Goal: Browse casually

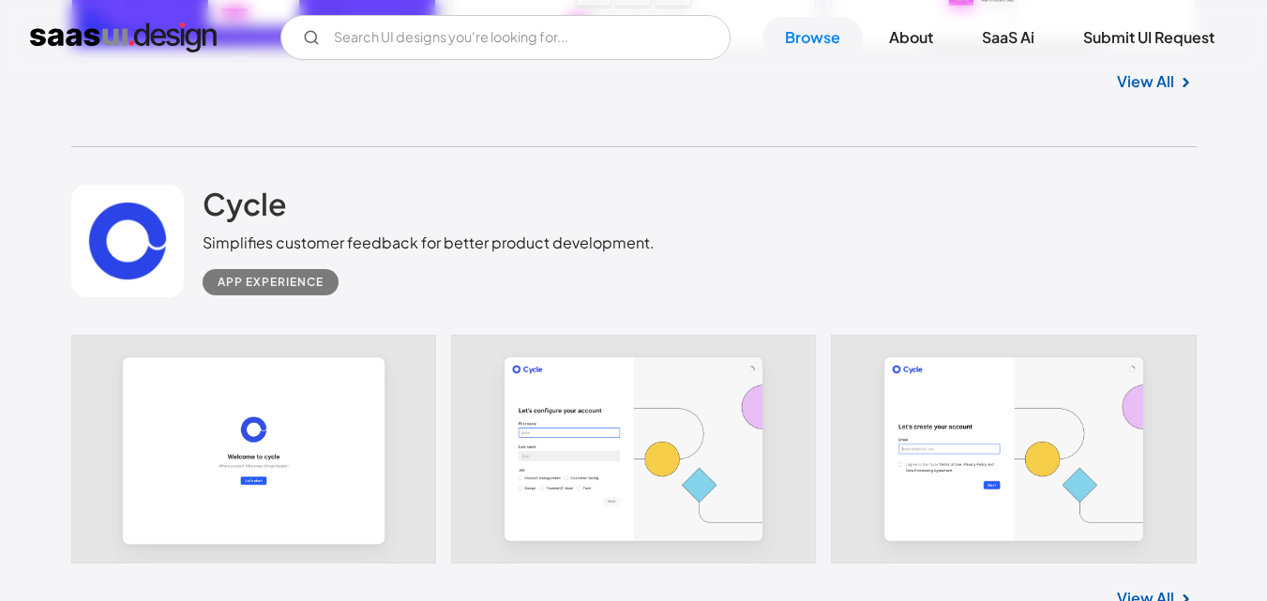
scroll to position [2625, 0]
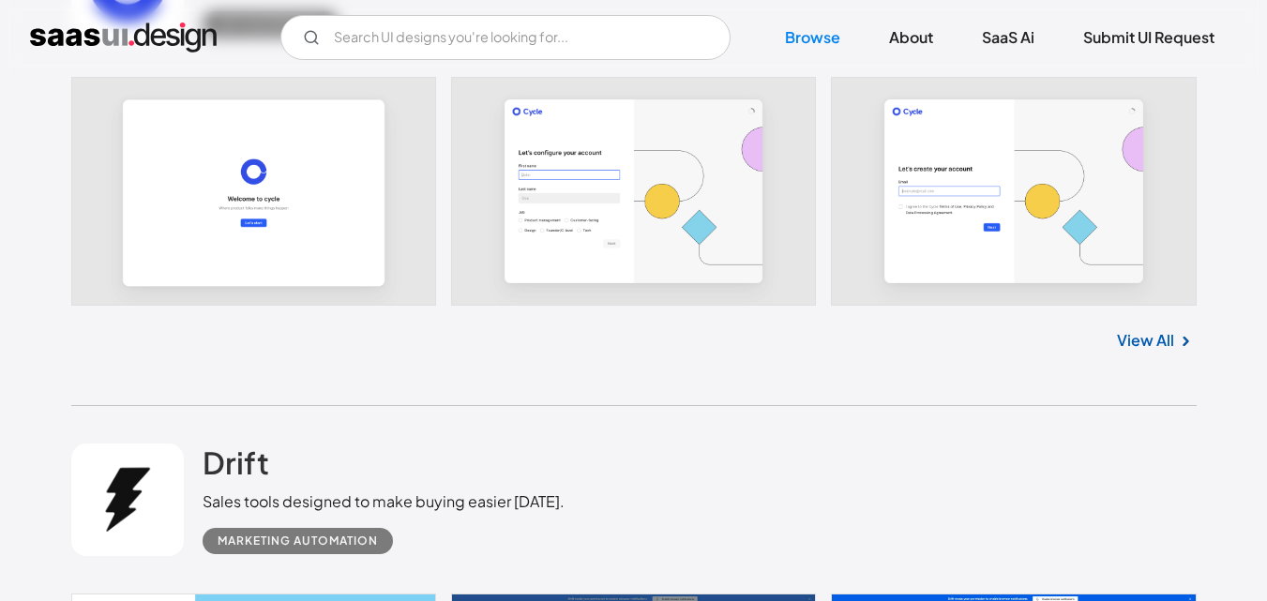
click at [626, 190] on link at bounding box center [633, 191] width 1125 height 229
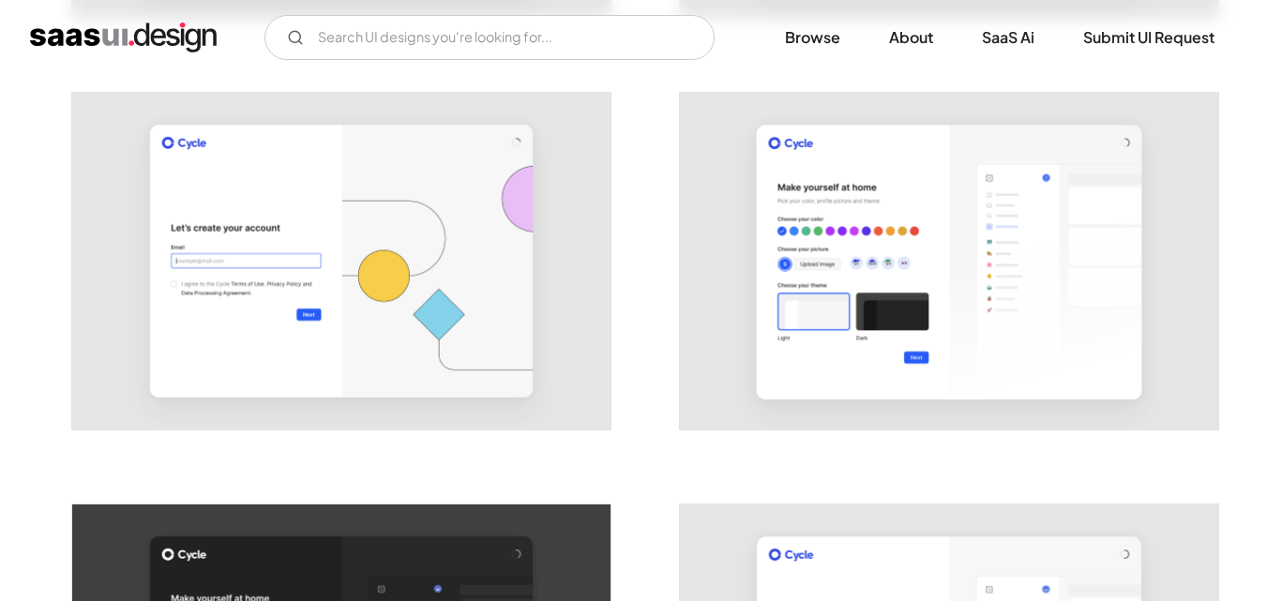
scroll to position [750, 0]
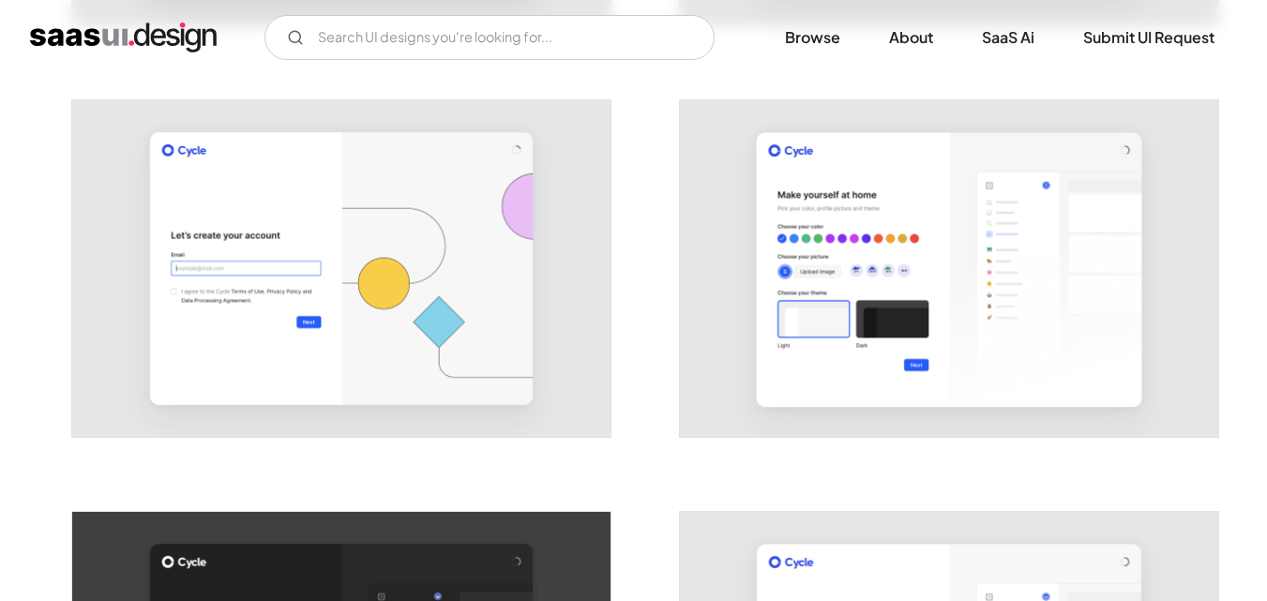
click at [351, 263] on img "open lightbox" at bounding box center [341, 268] width 538 height 337
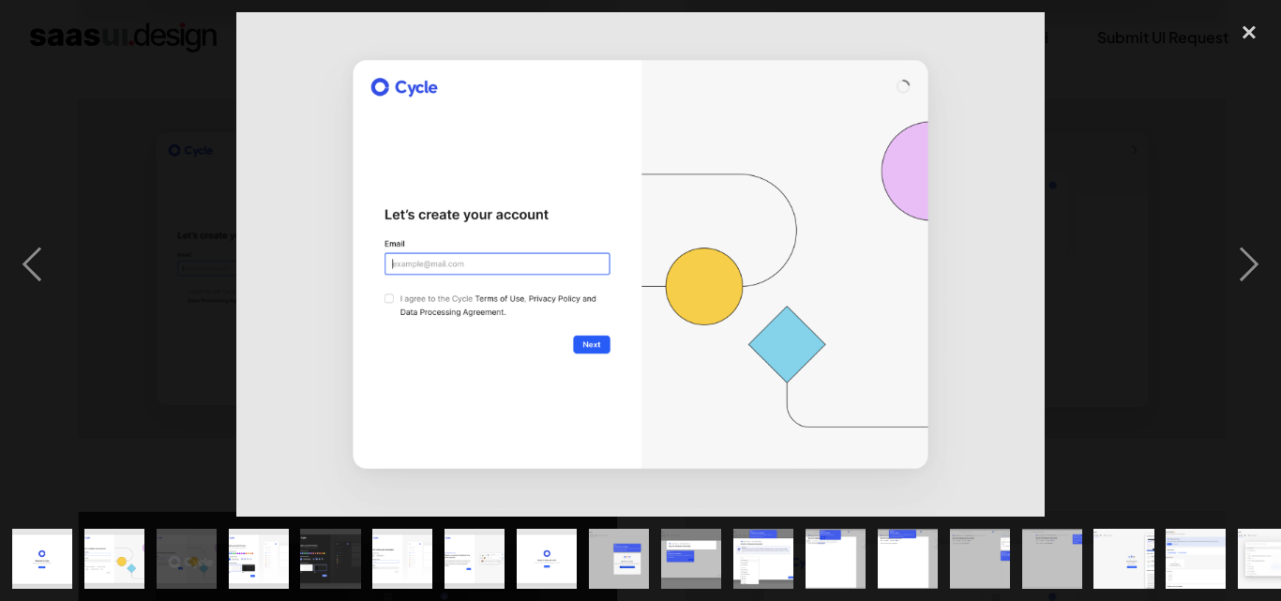
click at [387, 551] on img "show item 6 of 24" at bounding box center [402, 559] width 97 height 60
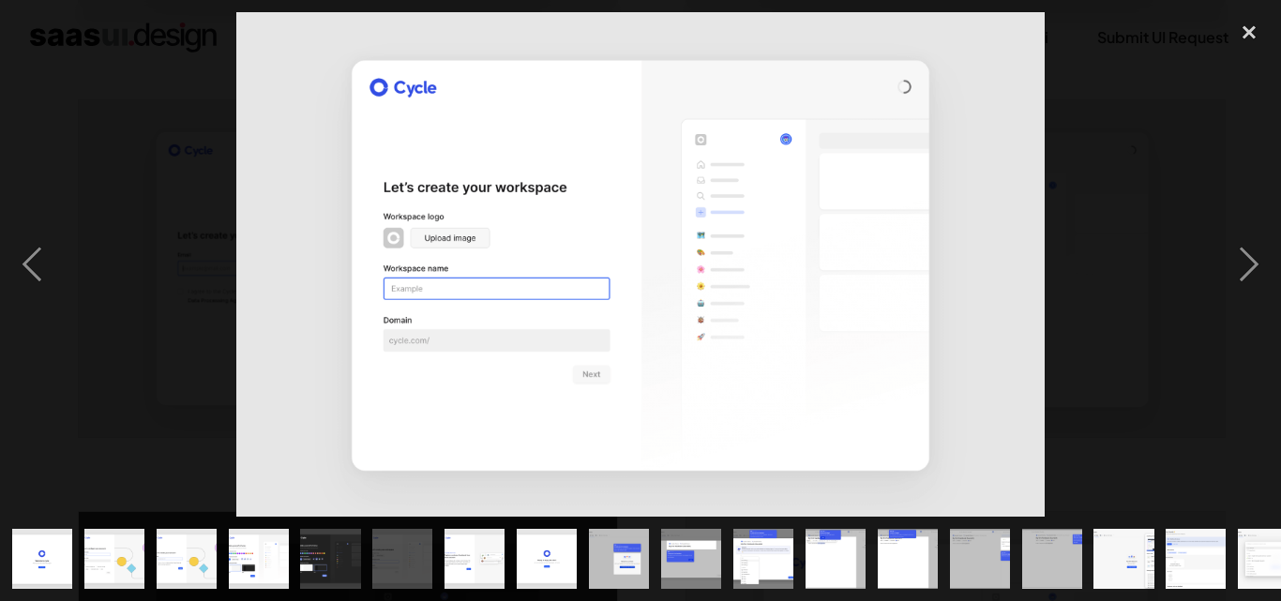
click at [445, 549] on img "show item 7 of 24" at bounding box center [475, 559] width 97 height 60
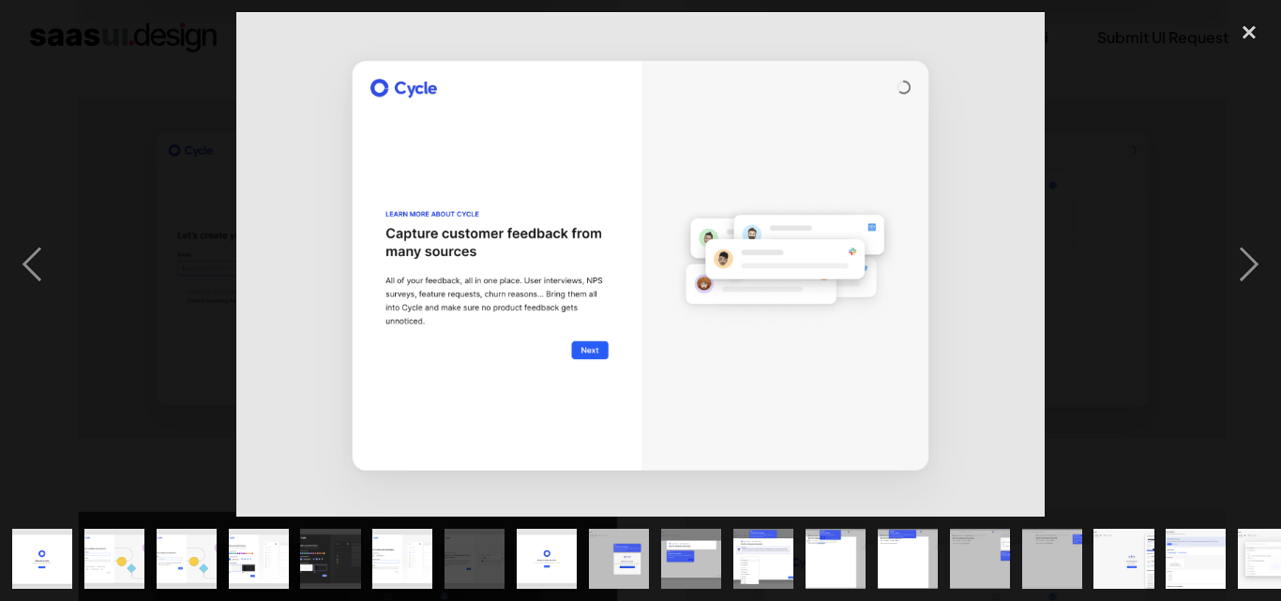
click at [499, 549] on img "show item 7 of 24" at bounding box center [475, 559] width 97 height 60
click at [550, 550] on img "show item 8 of 24" at bounding box center [547, 559] width 97 height 60
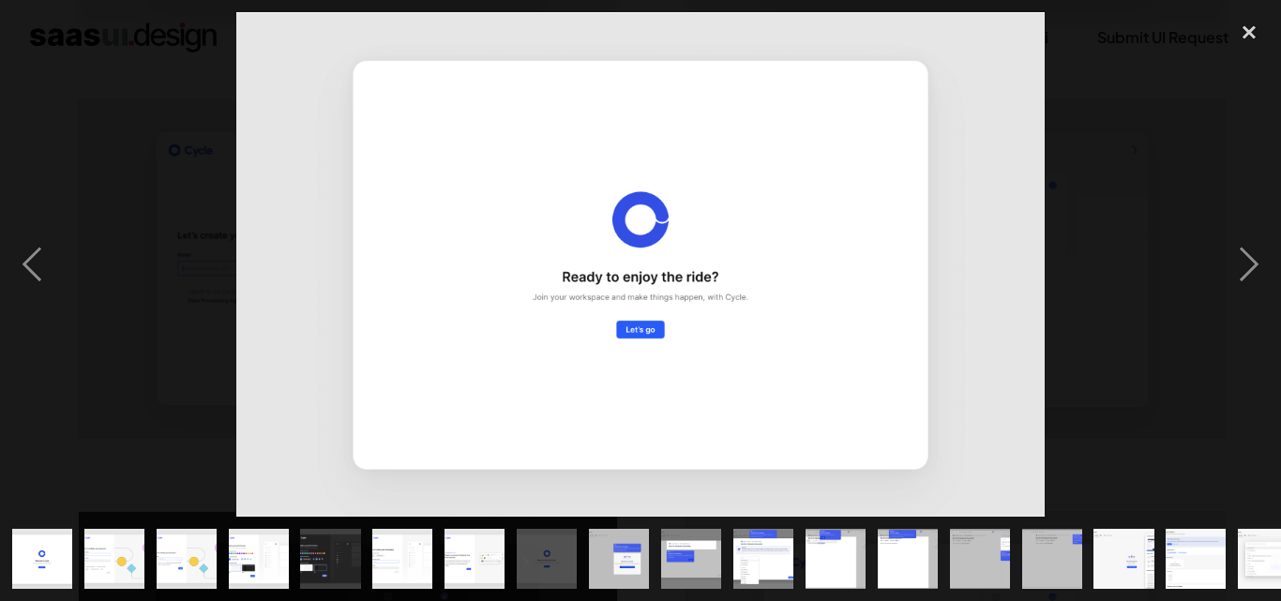
click at [608, 550] on img "show item 9 of 24" at bounding box center [619, 559] width 97 height 60
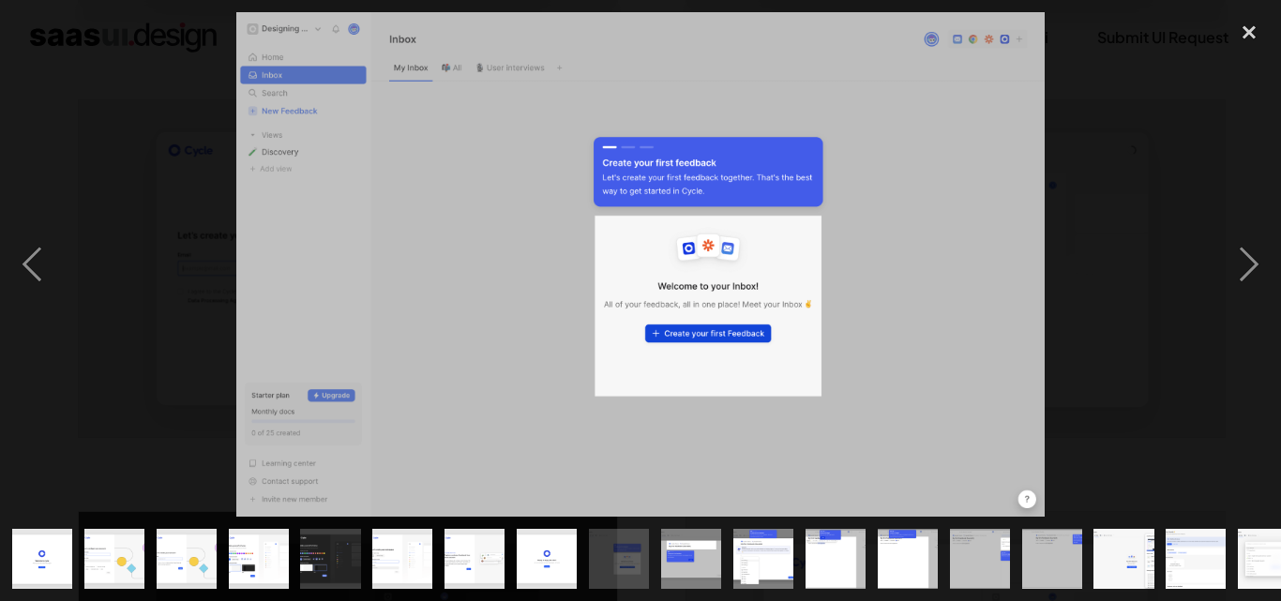
click at [690, 552] on img "show item 10 of 24" at bounding box center [691, 559] width 97 height 60
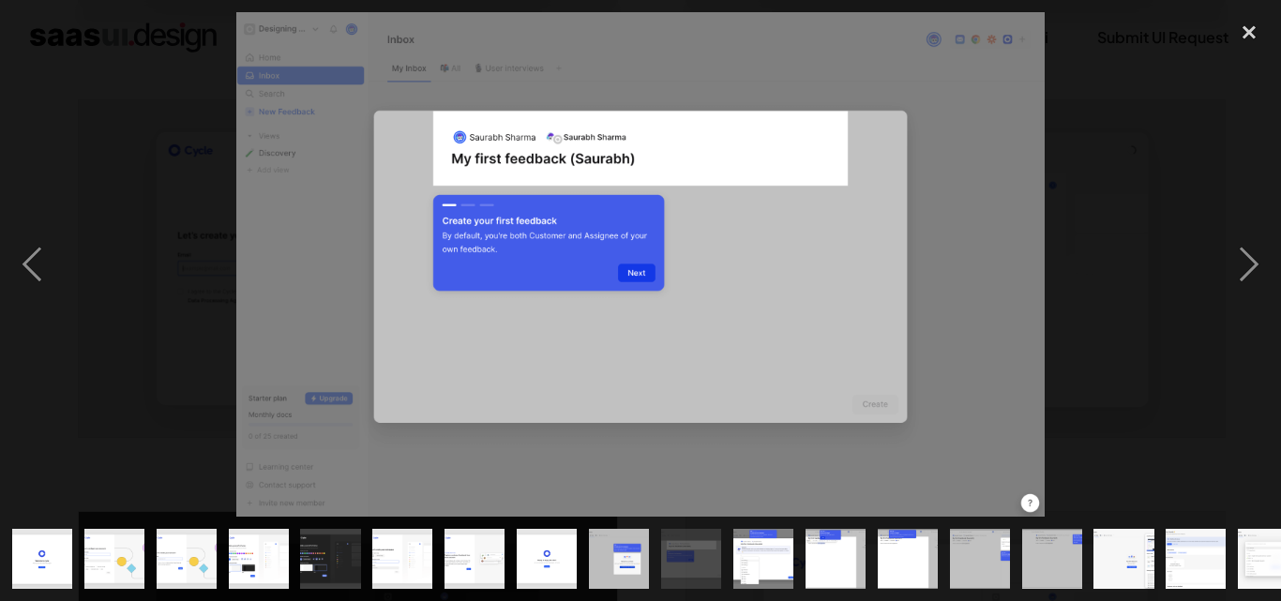
click at [940, 572] on div "show item 13 of 24" at bounding box center [907, 559] width 72 height 84
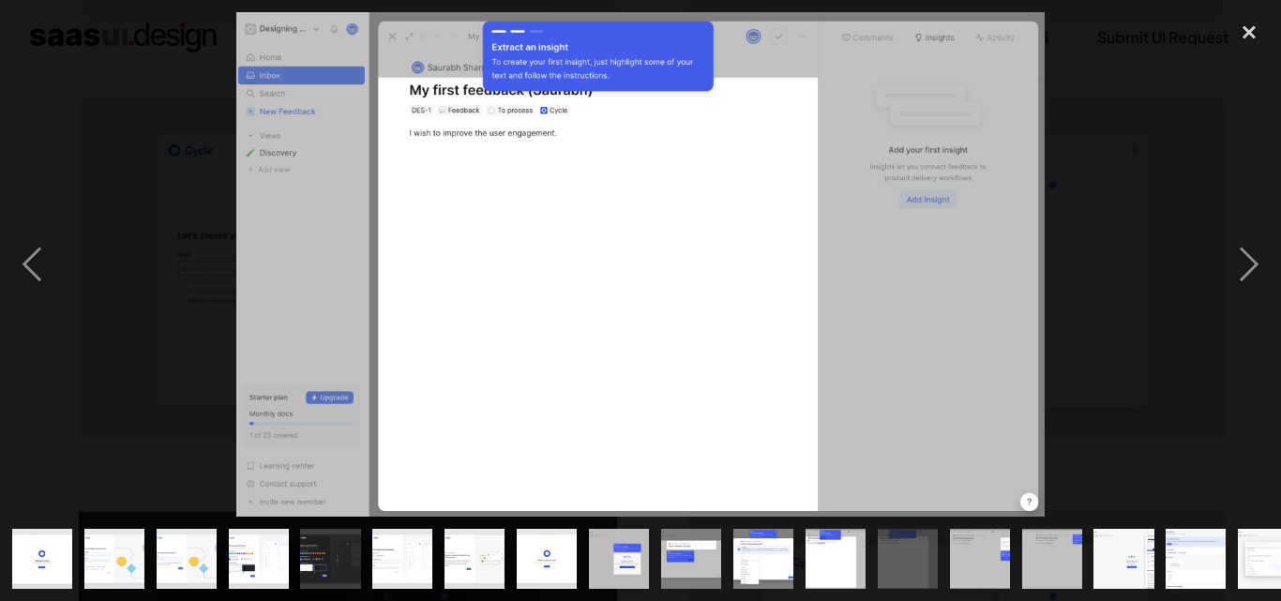
click at [1104, 566] on img "show item 16 of 24" at bounding box center [1123, 559] width 97 height 60
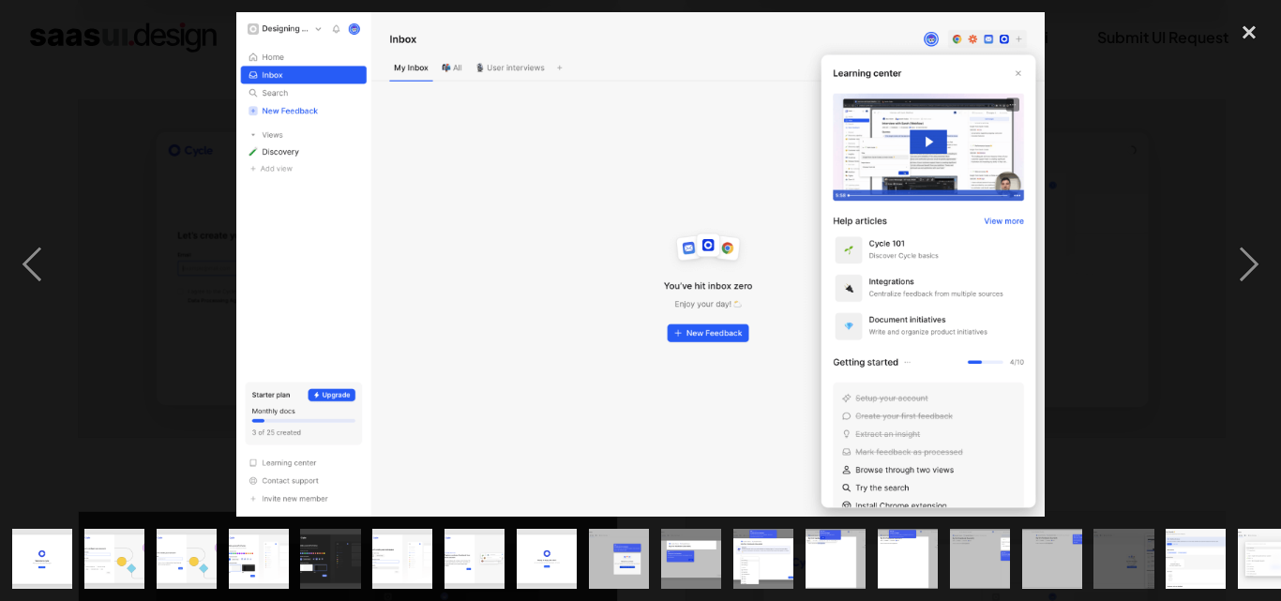
click at [1116, 554] on img "show item 16 of 24" at bounding box center [1123, 559] width 97 height 60
click at [1176, 547] on img "show item 17 of 24" at bounding box center [1196, 559] width 97 height 60
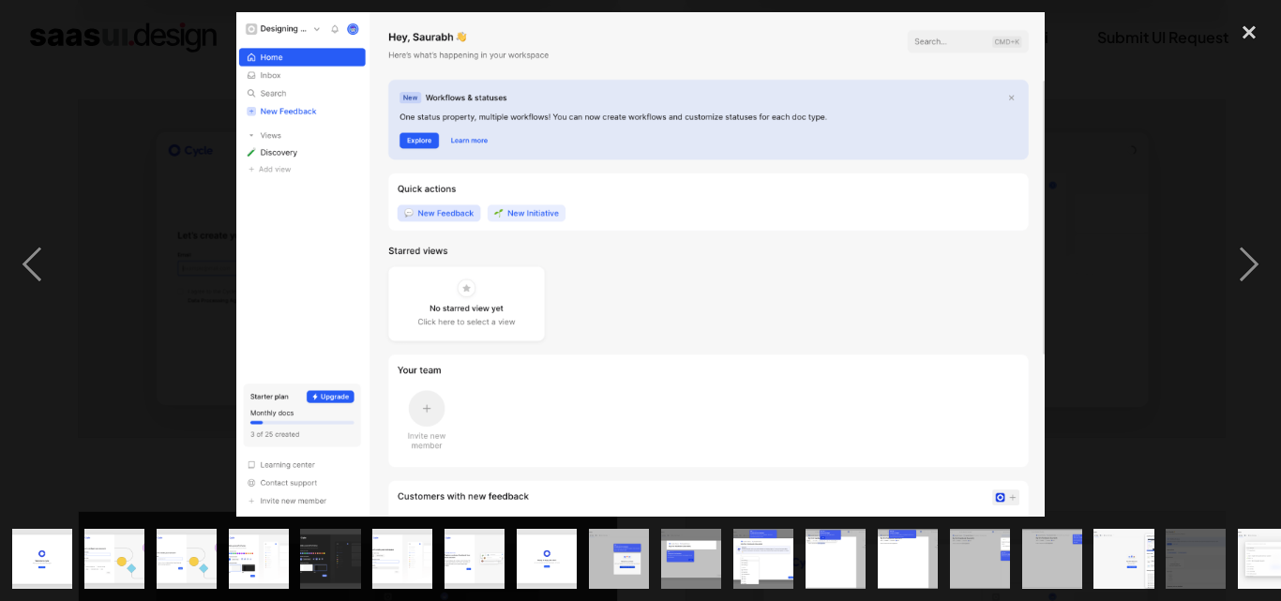
click at [1211, 546] on img "show item 17 of 24" at bounding box center [1196, 559] width 97 height 60
click at [1243, 35] on div "close lightbox" at bounding box center [1249, 32] width 64 height 41
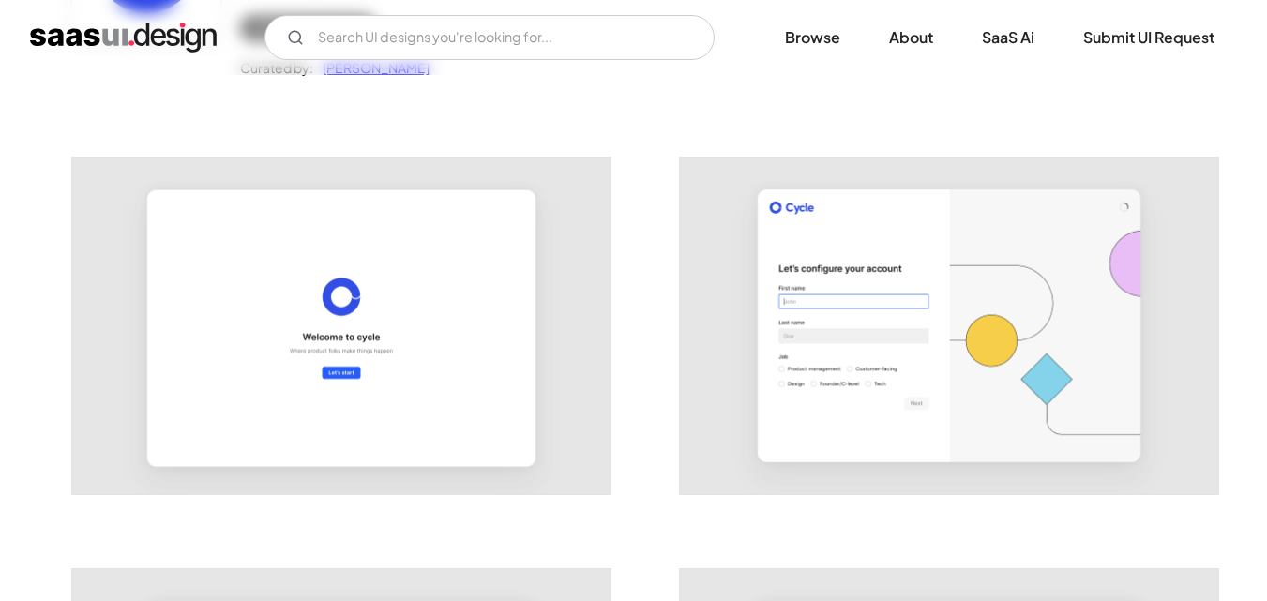
scroll to position [844, 0]
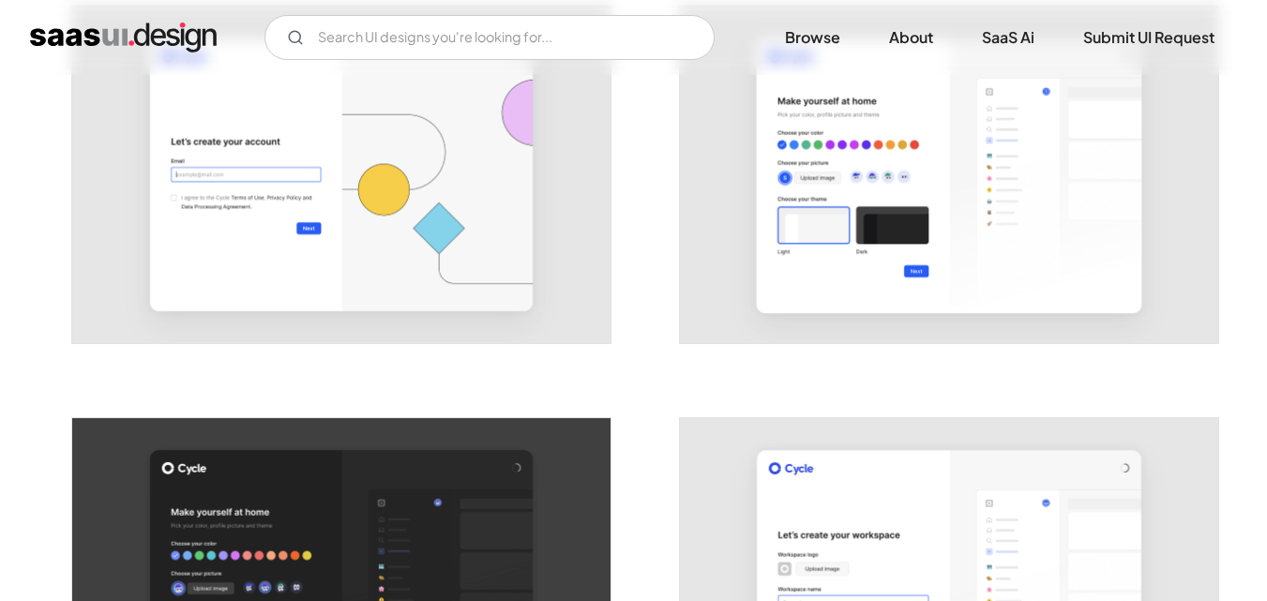
click at [233, 263] on img "open lightbox" at bounding box center [341, 175] width 538 height 337
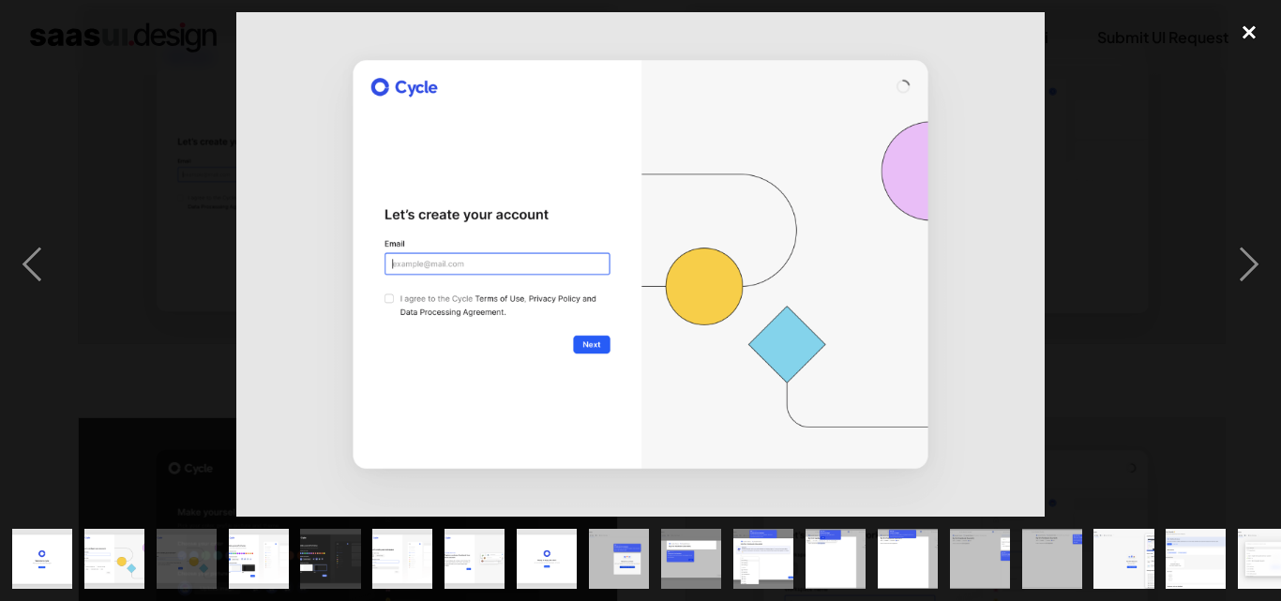
drag, startPoint x: 1254, startPoint y: 31, endPoint x: 1225, endPoint y: 38, distance: 28.9
click at [1249, 32] on div "close lightbox" at bounding box center [1249, 32] width 64 height 41
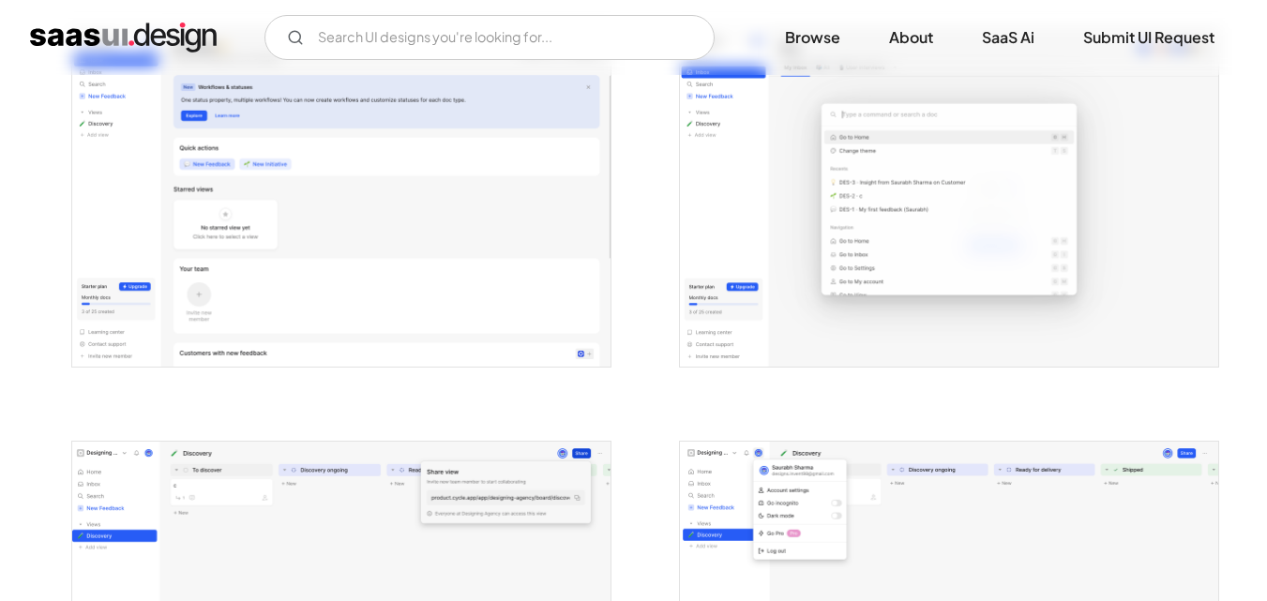
scroll to position [3411, 0]
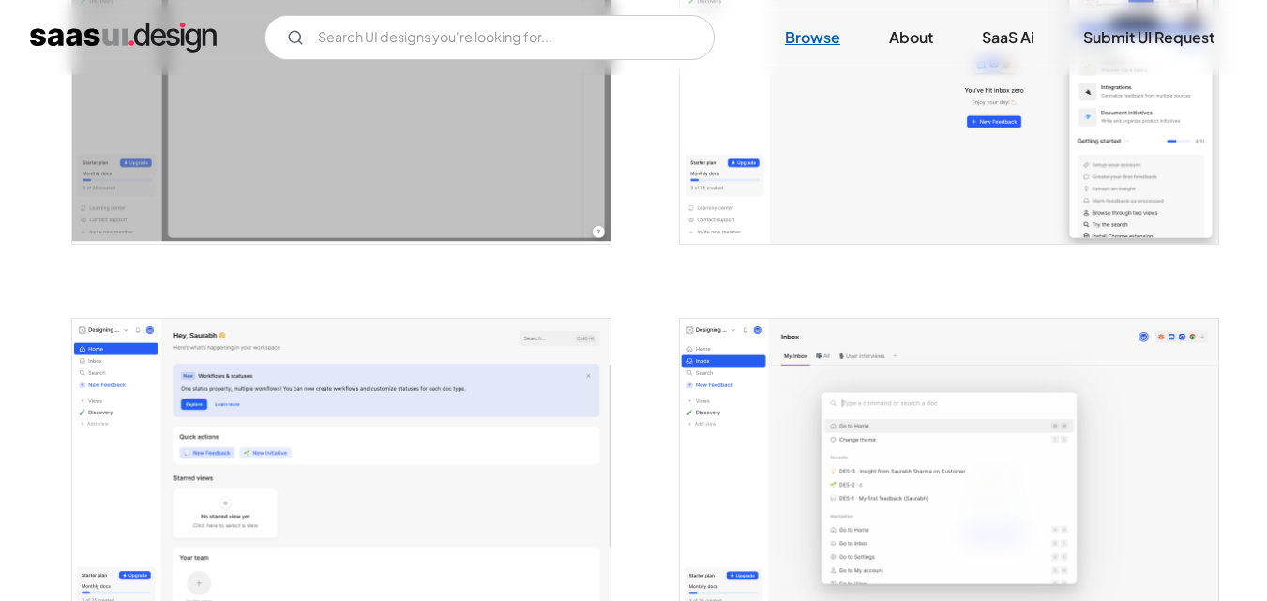
click at [810, 40] on link "Browse" at bounding box center [812, 37] width 100 height 41
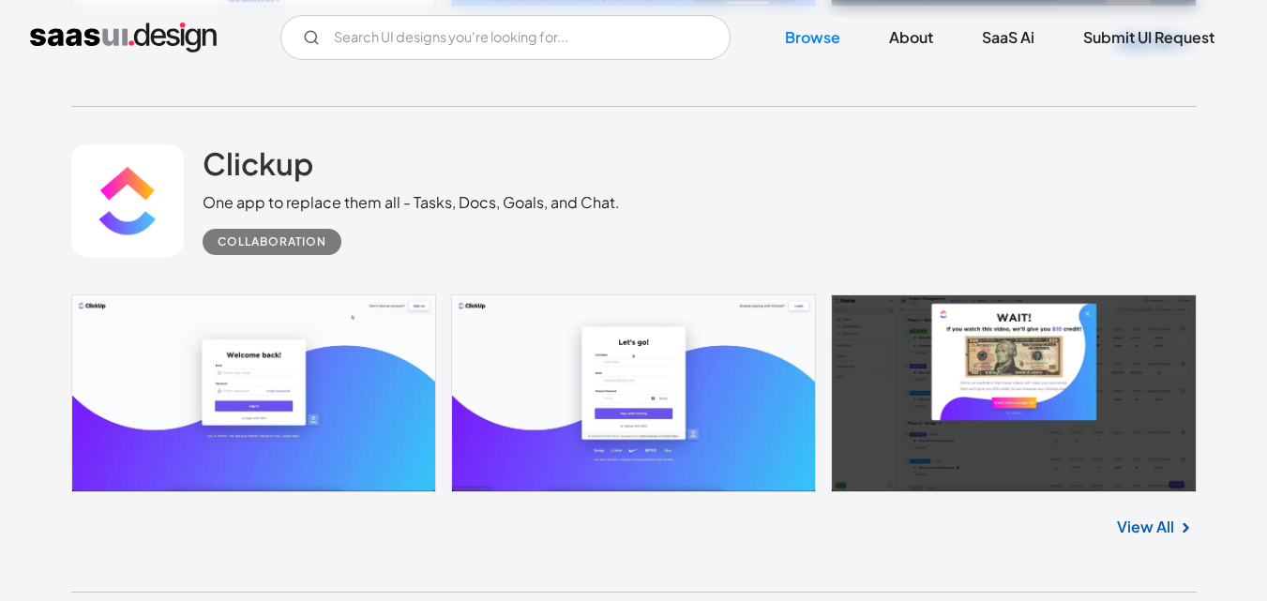
scroll to position [6844, 0]
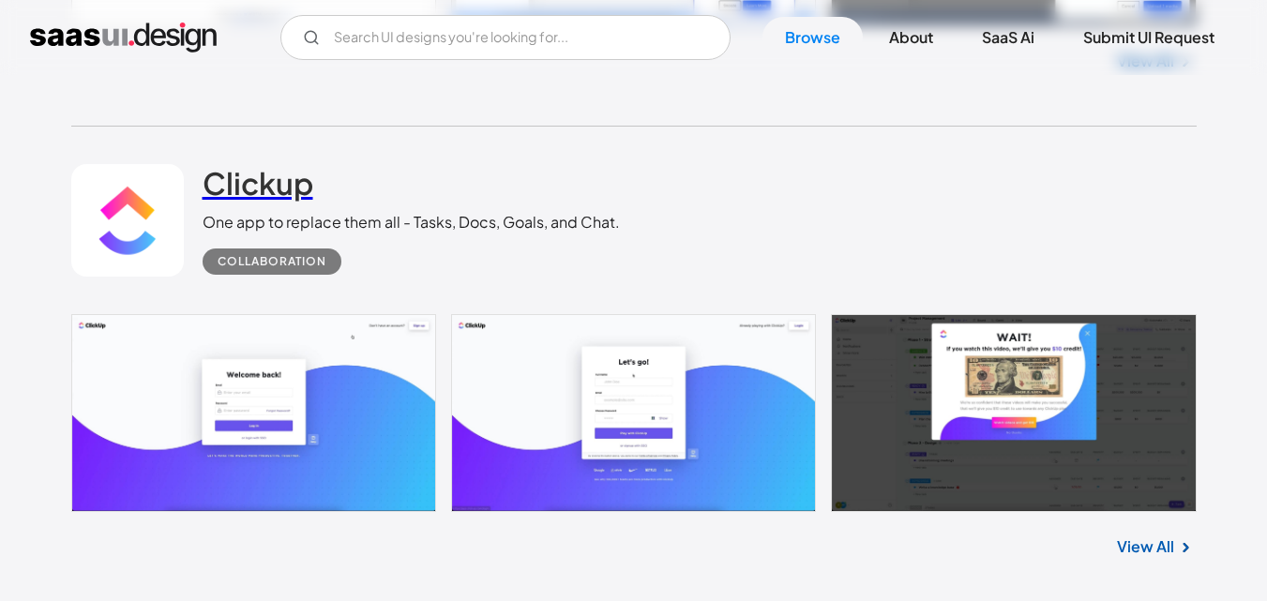
click at [239, 190] on h2 "Clickup" at bounding box center [258, 183] width 111 height 38
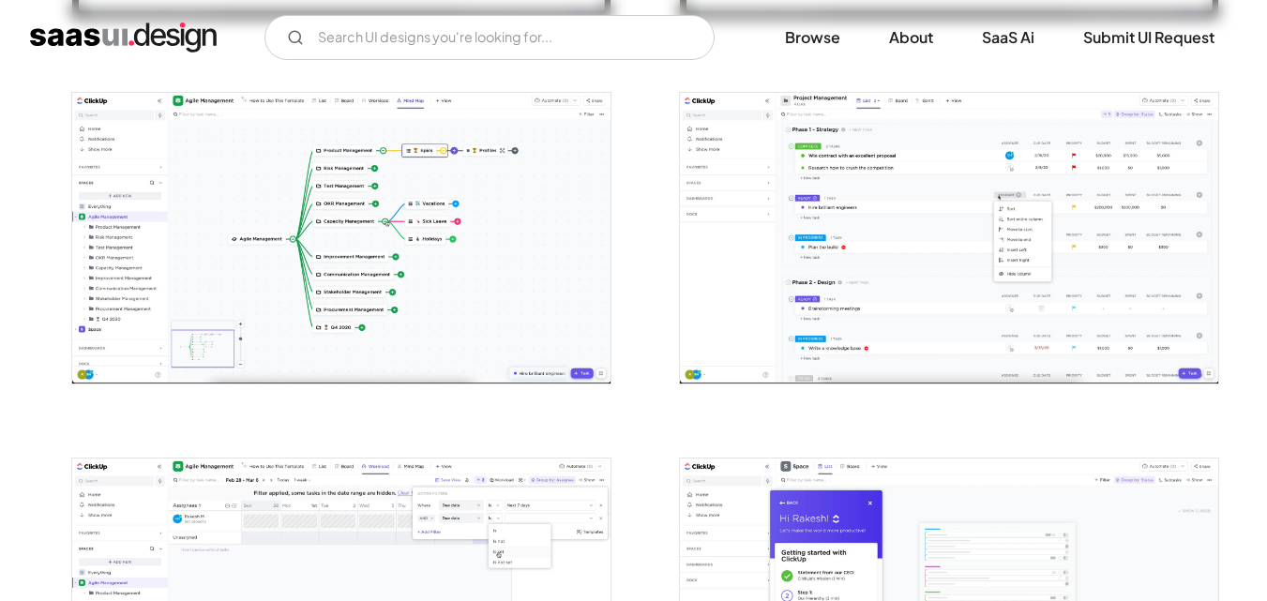
scroll to position [2531, 0]
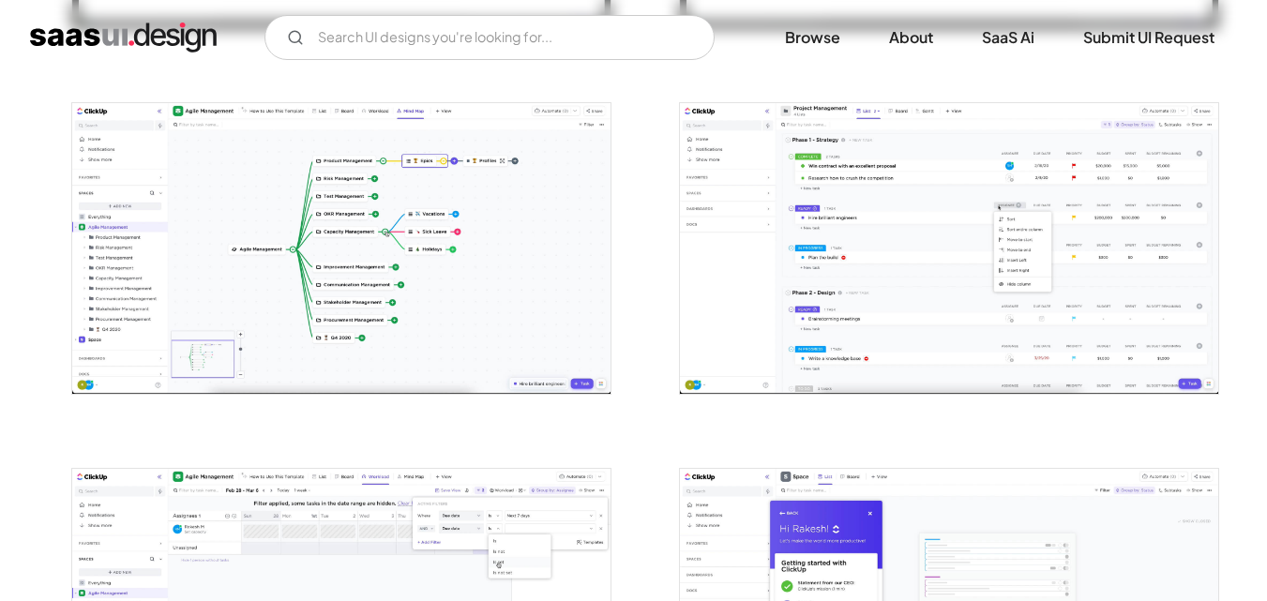
click at [378, 188] on img "open lightbox" at bounding box center [341, 248] width 538 height 291
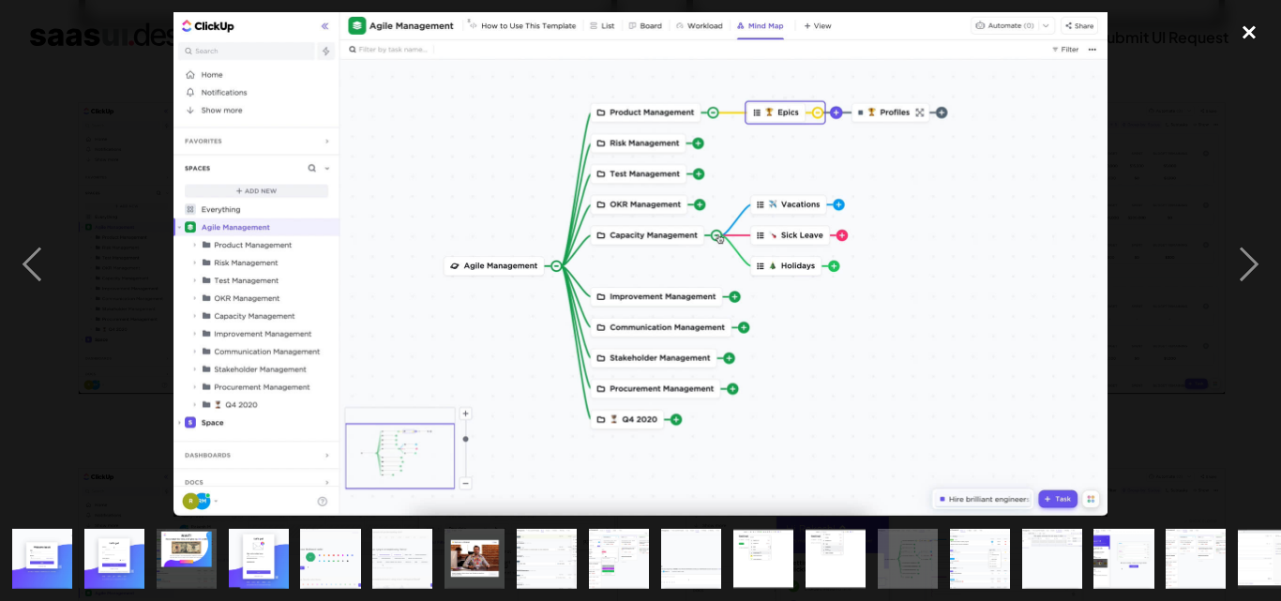
click at [1239, 24] on div "close lightbox" at bounding box center [1249, 32] width 64 height 41
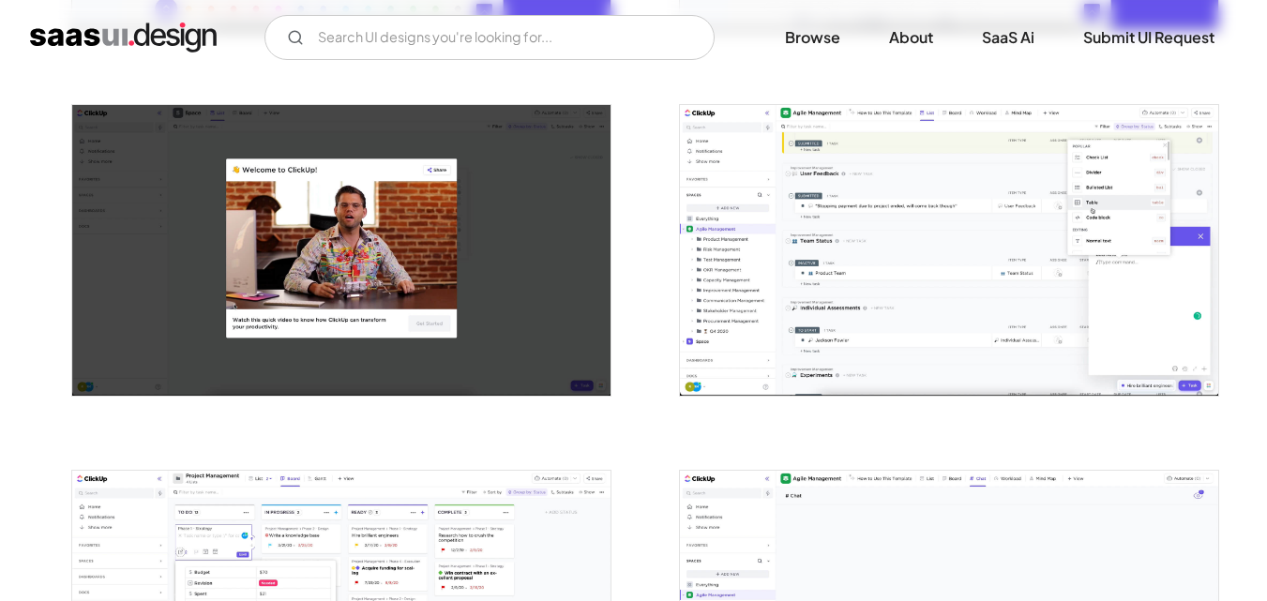
scroll to position [1219, 0]
